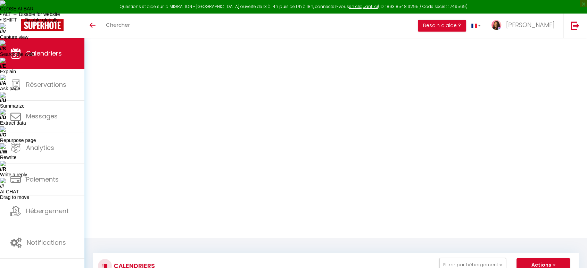
type input "157"
type input "Dim 10 Août 2025"
type input "Lun 11 Août 2025"
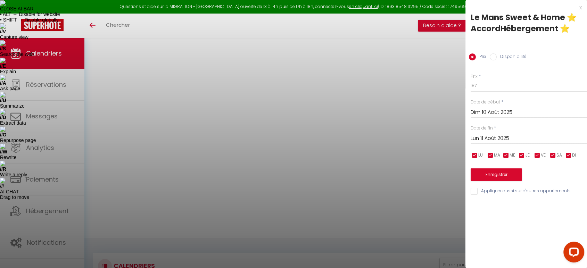
click at [333, 210] on div at bounding box center [293, 134] width 587 height 268
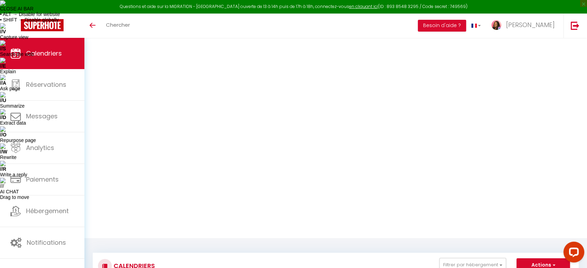
type input "52"
type input "Dim 10 Août 2025"
type input "Lun 11 Août 2025"
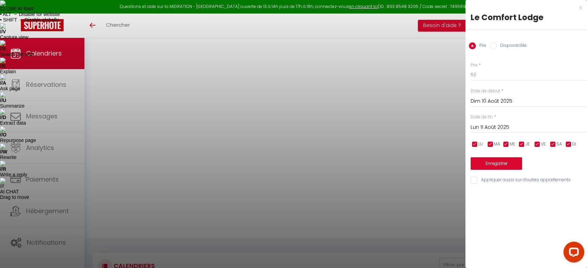
click at [318, 165] on div at bounding box center [293, 134] width 587 height 268
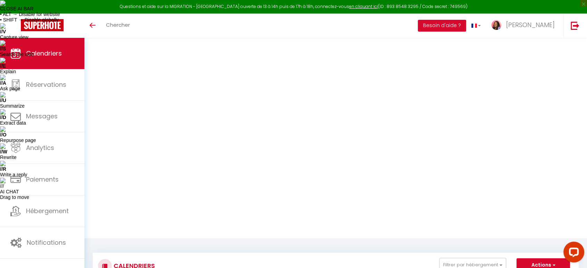
type input "157"
type input "Mar 12 Août 2025"
type input "Mer 13 Août 2025"
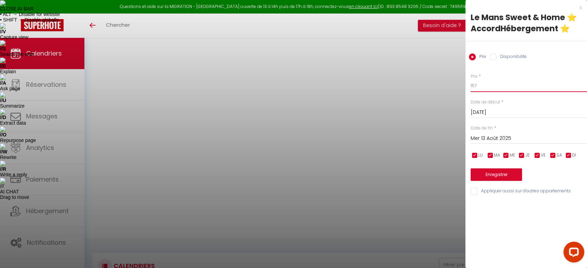
drag, startPoint x: 474, startPoint y: 86, endPoint x: 458, endPoint y: 85, distance: 16.7
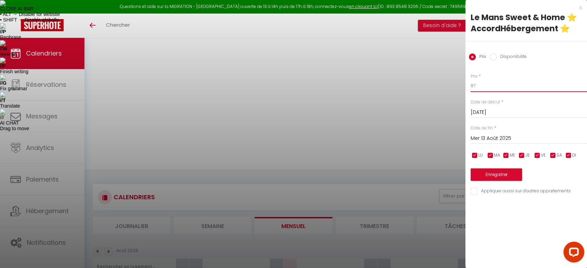
type input "87"
click at [507, 171] on button "Enregistrer" at bounding box center [495, 174] width 51 height 13
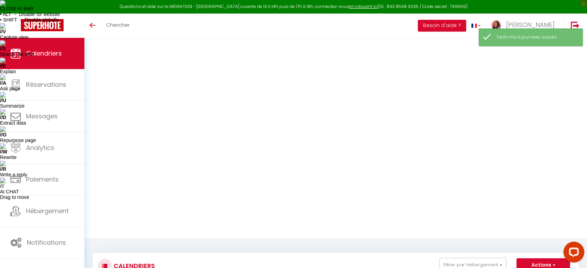
type input "52"
type input "Dim 10 Août 2025"
type input "Lun 11 Août 2025"
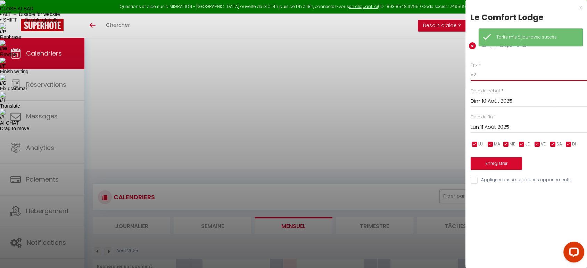
drag, startPoint x: 479, startPoint y: 74, endPoint x: 453, endPoint y: 74, distance: 25.7
type input "49"
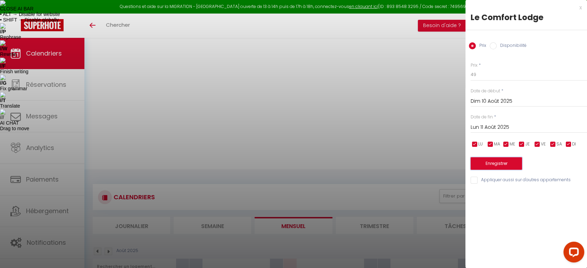
click at [500, 163] on button "Enregistrer" at bounding box center [495, 163] width 51 height 13
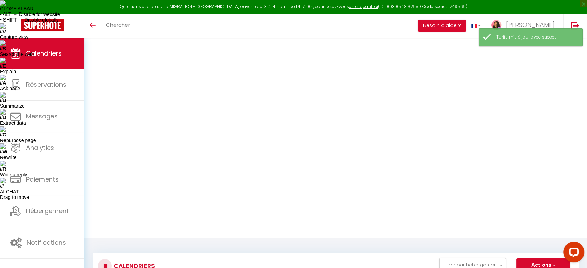
type input "67"
type input "Lun 11 Août 2025"
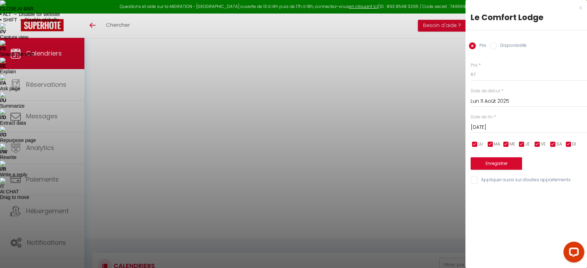
click at [494, 124] on input "Mar 12 Août 2025" at bounding box center [528, 127] width 116 height 9
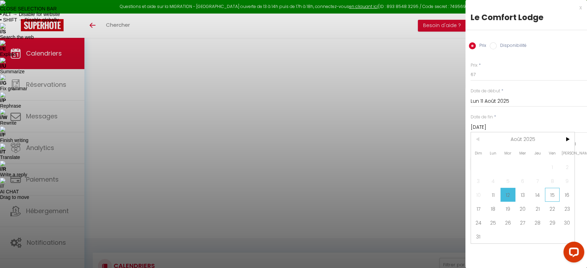
click at [556, 194] on span "15" at bounding box center [552, 195] width 15 height 14
type input "Ven 15 Août 2025"
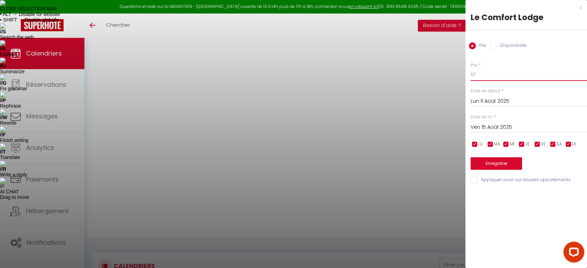
drag, startPoint x: 474, startPoint y: 75, endPoint x: 466, endPoint y: 75, distance: 8.0
click at [466, 75] on div "Prix * 67 Statut * Disponible Indisponible Date de début * Lun 11 Août 2025 < A…" at bounding box center [526, 118] width 122 height 131
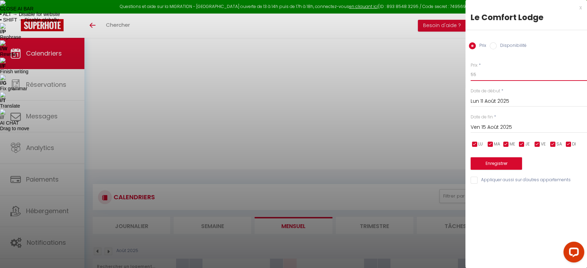
type input "55"
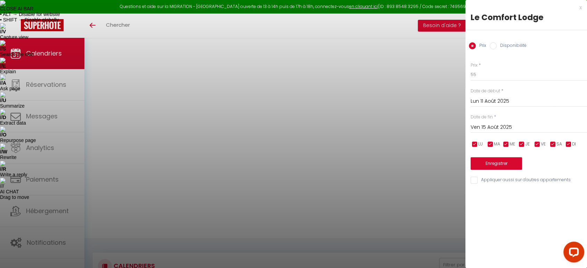
click at [488, 171] on div "Prix * 55 Statut * Disponible Indisponible Date de début * Lun 11 Août 2025 < A…" at bounding box center [526, 118] width 122 height 131
click at [484, 164] on button "Enregistrer" at bounding box center [495, 163] width 51 height 13
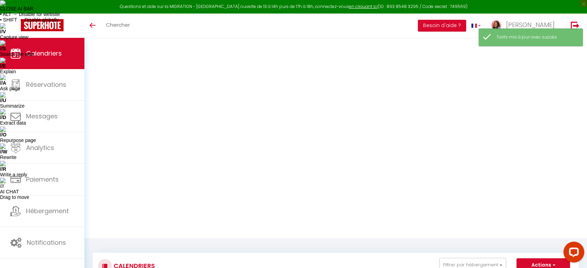
type input "107"
type input "Ven 15 Août 2025"
type input "Sam 16 Août 2025"
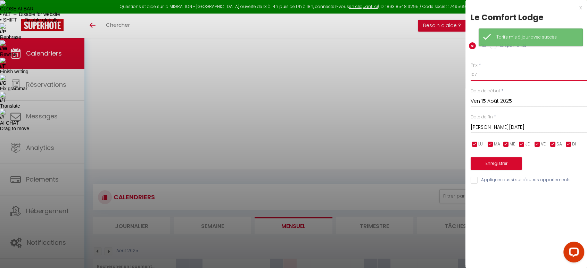
drag, startPoint x: 474, startPoint y: 75, endPoint x: 465, endPoint y: 73, distance: 9.3
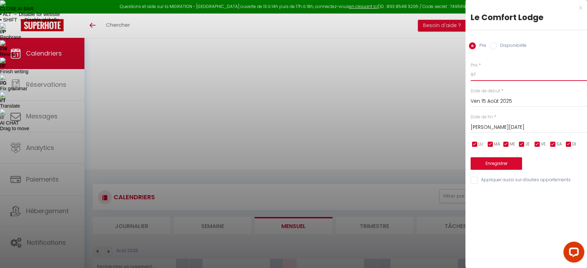
type input "97"
click at [495, 160] on button "Enregistrer" at bounding box center [495, 163] width 51 height 13
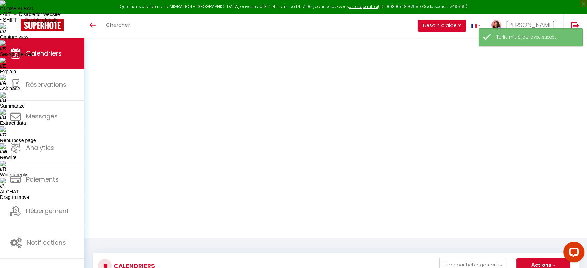
type input "137"
type input "Sam 16 Août 2025"
type input "Dim 17 Août 2025"
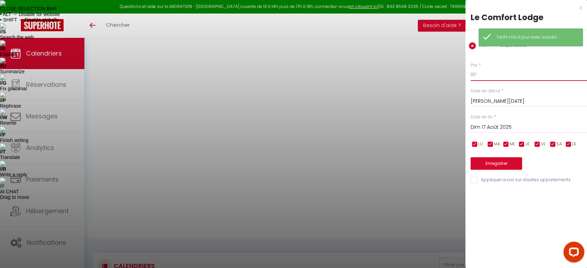
click at [473, 72] on input "137" at bounding box center [528, 74] width 116 height 13
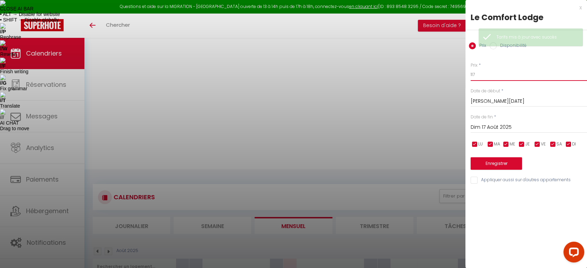
type input "117"
click at [495, 158] on button "Enregistrer" at bounding box center [495, 163] width 51 height 13
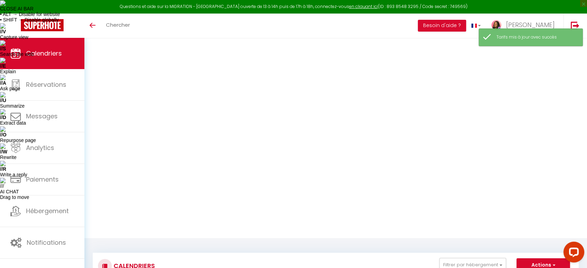
type input "117"
type input "Dim 17 Août 2025"
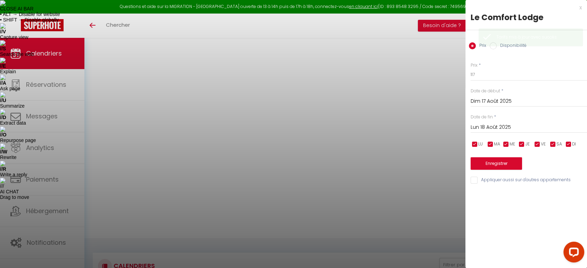
click at [500, 124] on input "Lun 18 Août 2025" at bounding box center [528, 127] width 116 height 9
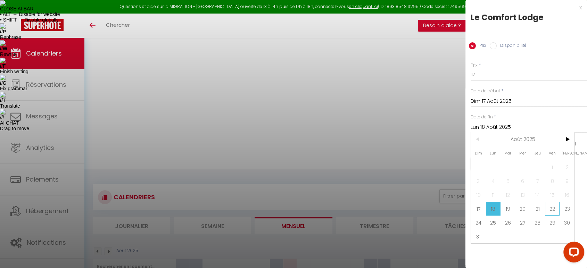
click at [552, 209] on span "22" at bounding box center [552, 209] width 15 height 14
type input "Ven 22 Août 2025"
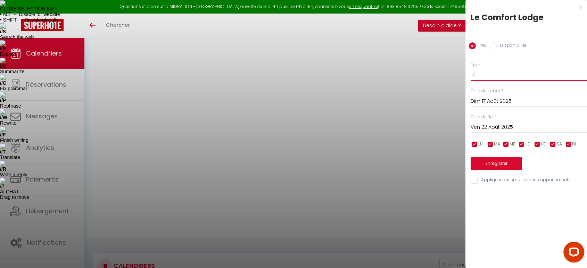
drag, startPoint x: 473, startPoint y: 74, endPoint x: 464, endPoint y: 74, distance: 8.7
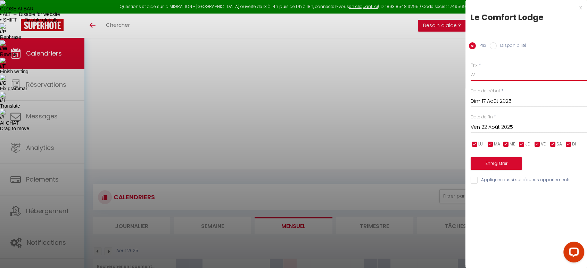
type input "77"
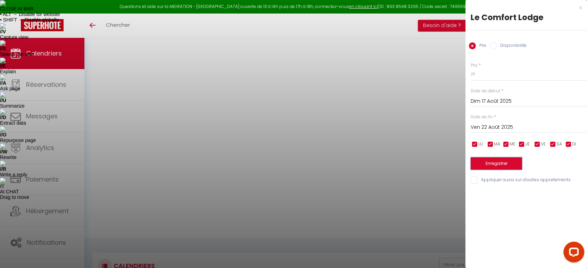
click at [487, 158] on button "Enregistrer" at bounding box center [495, 163] width 51 height 13
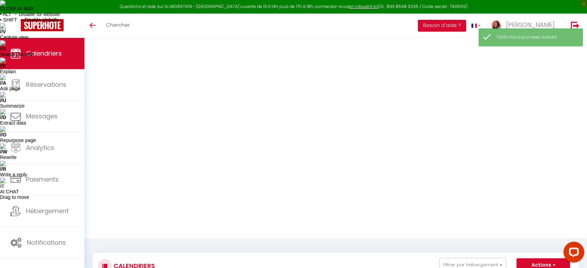
type input "137"
type input "Ven 22 Août 2025"
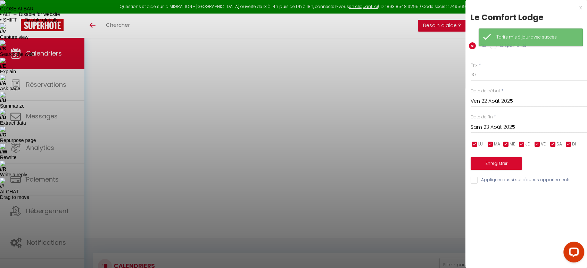
click at [486, 125] on input "Sam 23 Août 2025" at bounding box center [528, 127] width 116 height 9
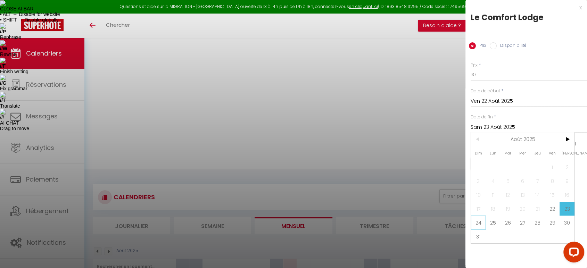
click at [478, 222] on span "24" at bounding box center [478, 223] width 15 height 14
type input "Dim 24 Août 2025"
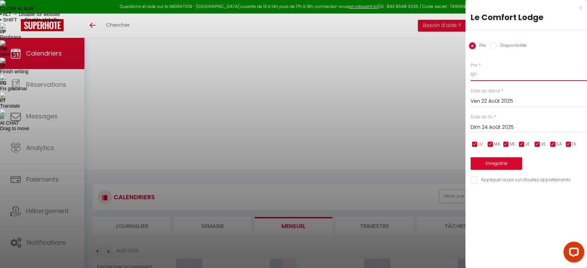
drag, startPoint x: 474, startPoint y: 74, endPoint x: 468, endPoint y: 74, distance: 5.9
click at [468, 74] on div "Prix * 137 Statut * Disponible Indisponible Date de début * Ven 22 Août 2025 < …" at bounding box center [526, 118] width 122 height 131
type input "97"
click at [484, 168] on button "Enregistrer" at bounding box center [495, 163] width 51 height 13
